Goal: Find specific page/section: Find specific page/section

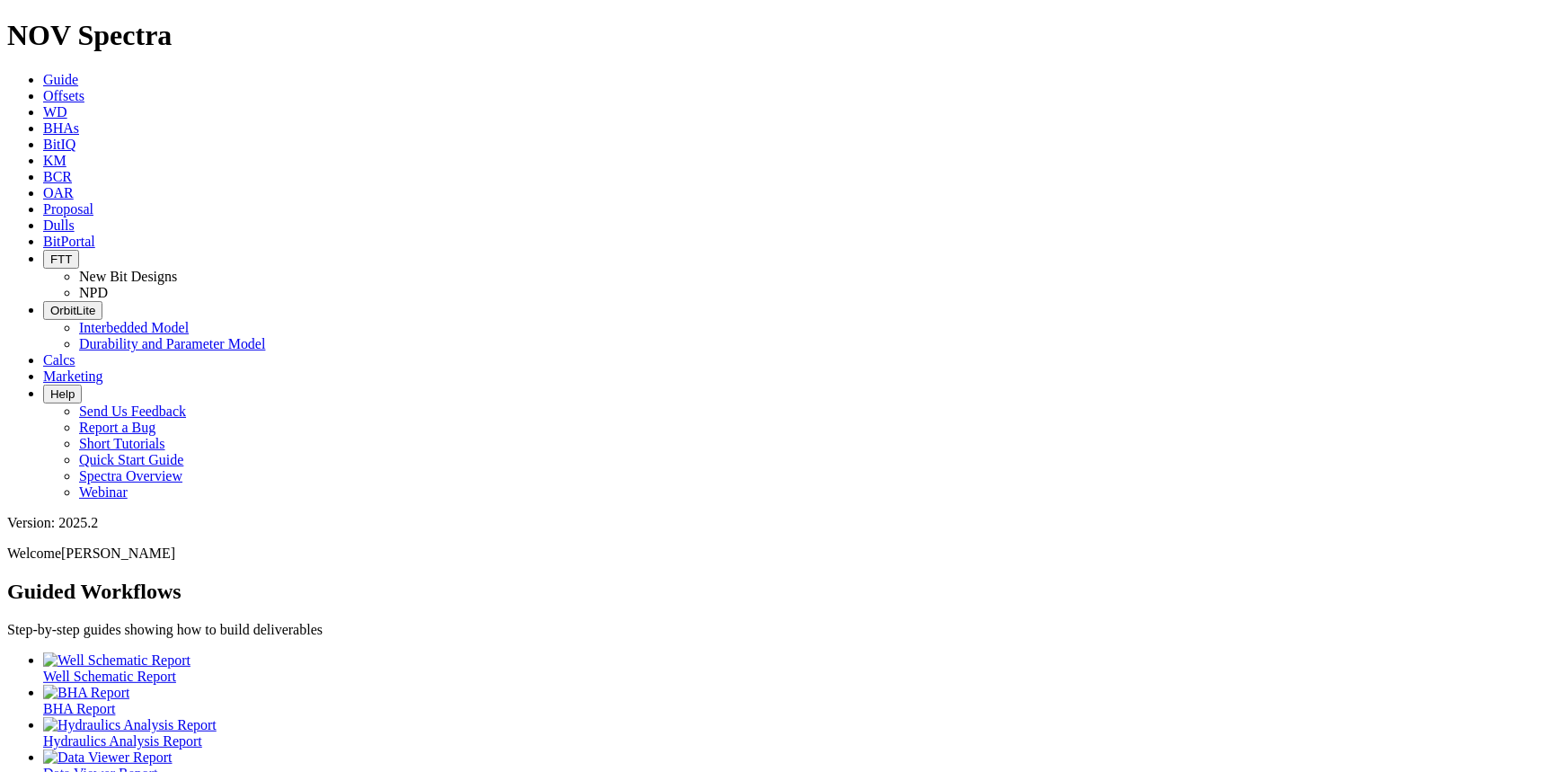
drag, startPoint x: 746, startPoint y: 26, endPoint x: 737, endPoint y: 34, distance: 12.0
click at [75, 218] on span "Dulls" at bounding box center [58, 226] width 31 height 16
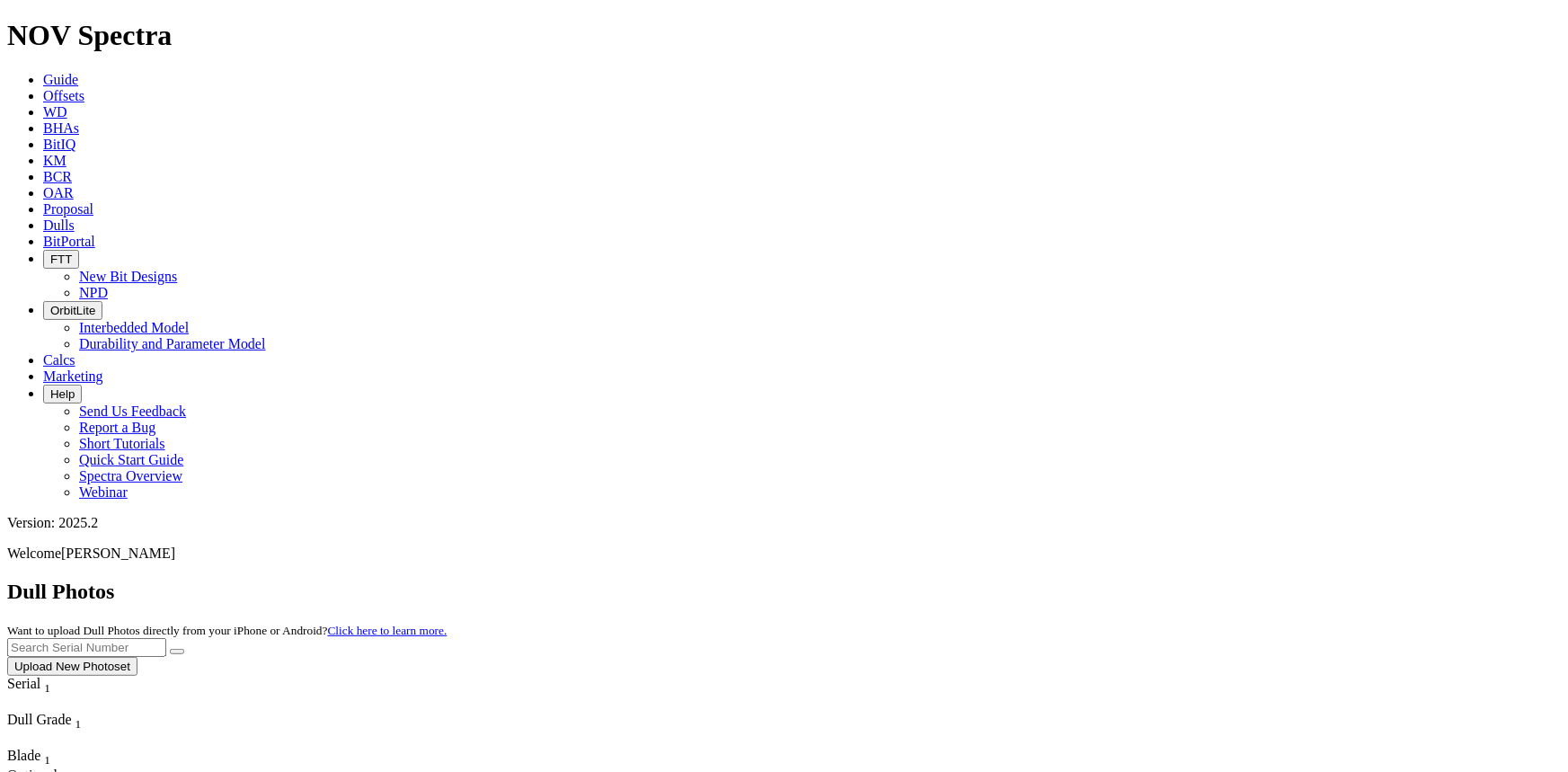
click at [166, 638] on input "text" at bounding box center [87, 647] width 159 height 18
paste input "A320976"
type input "A320976"
click at [177, 651] on icon "submit" at bounding box center [177, 651] width 0 height 0
